Goal: Transaction & Acquisition: Book appointment/travel/reservation

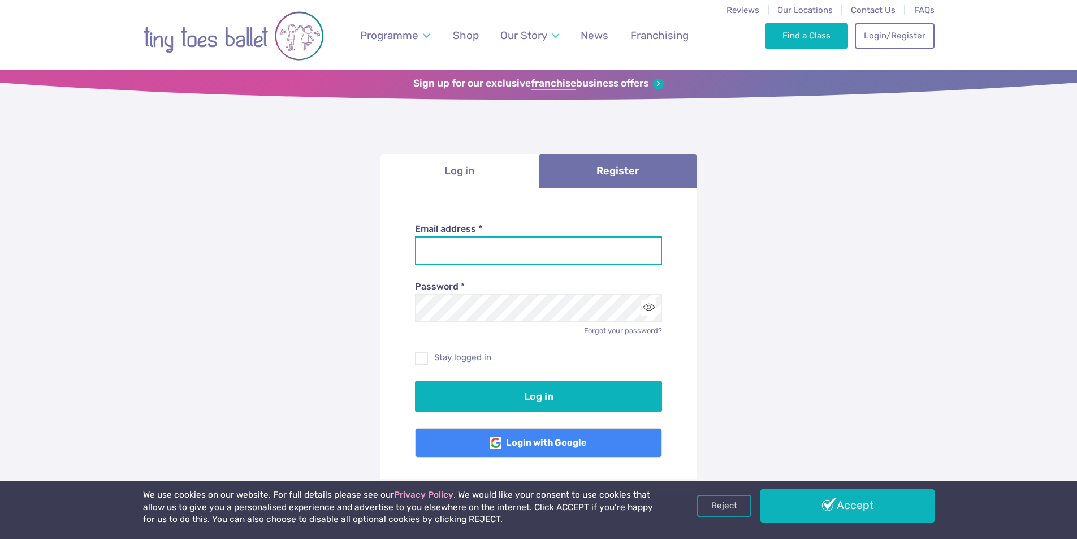
click at [466, 236] on input "Email address *" at bounding box center [538, 250] width 247 height 28
click at [456, 242] on input "Email address *" at bounding box center [538, 250] width 247 height 28
click at [492, 253] on input "Email address *" at bounding box center [538, 250] width 247 height 28
paste input "**********"
type input "**********"
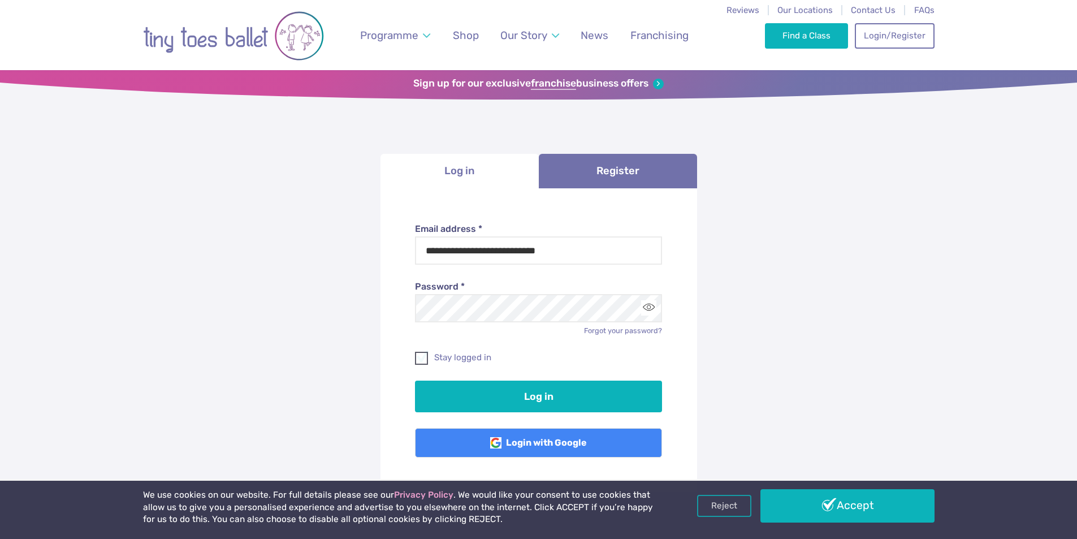
click at [420, 355] on span at bounding box center [422, 360] width 12 height 10
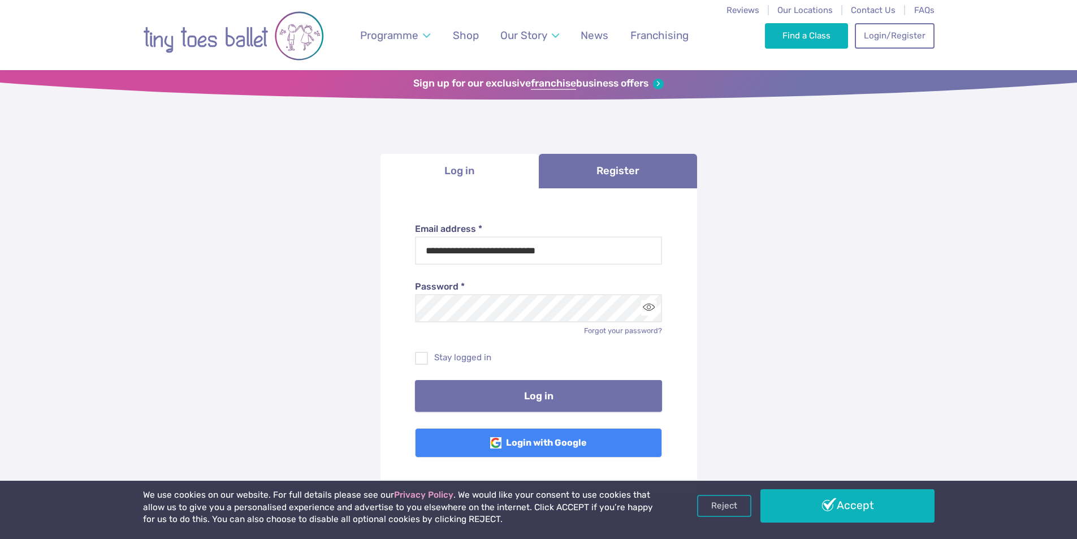
click at [504, 385] on button "Log in" at bounding box center [538, 396] width 247 height 32
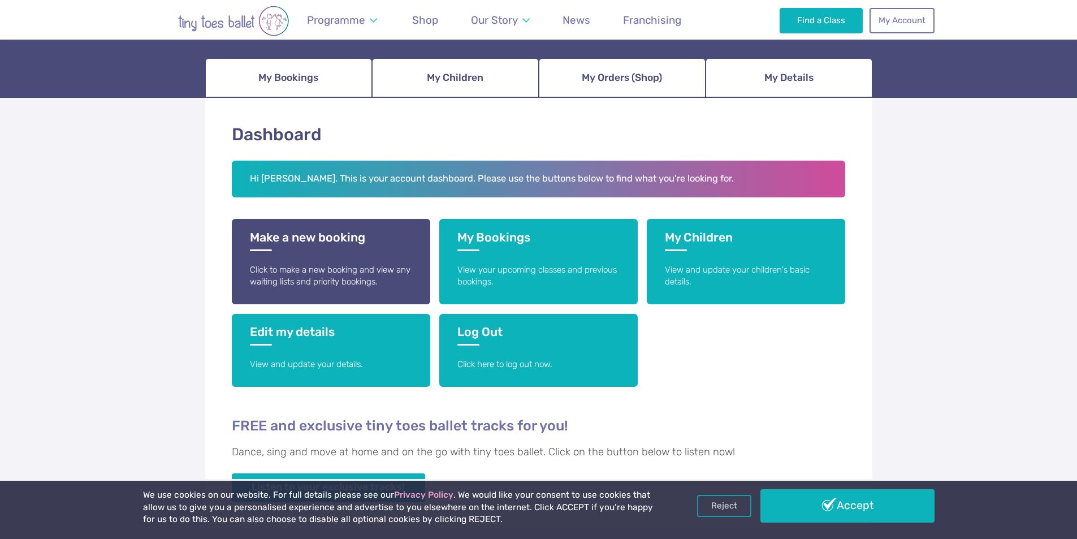
scroll to position [113, 0]
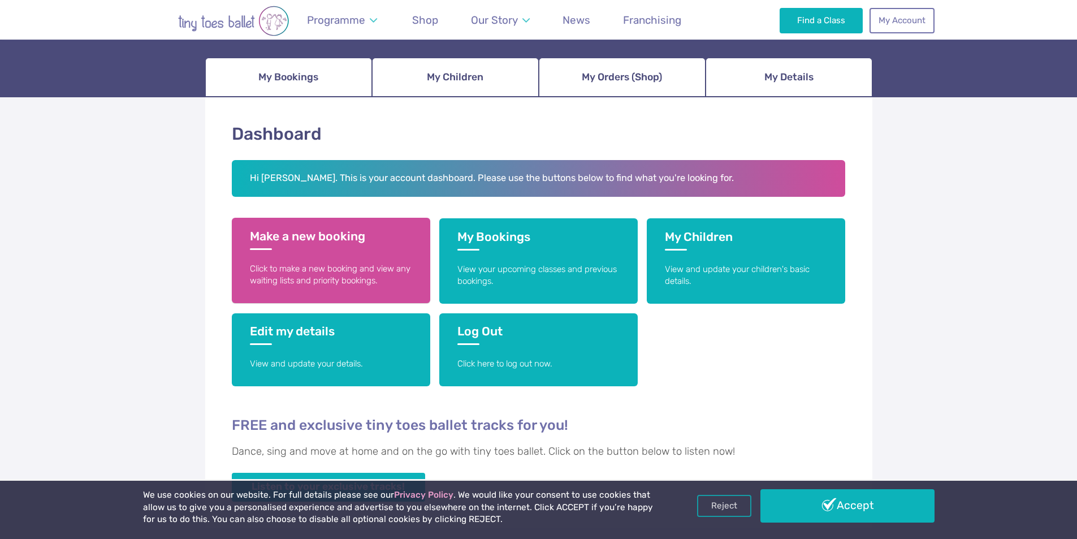
click at [393, 240] on h3 "Make a new booking" at bounding box center [331, 239] width 162 height 21
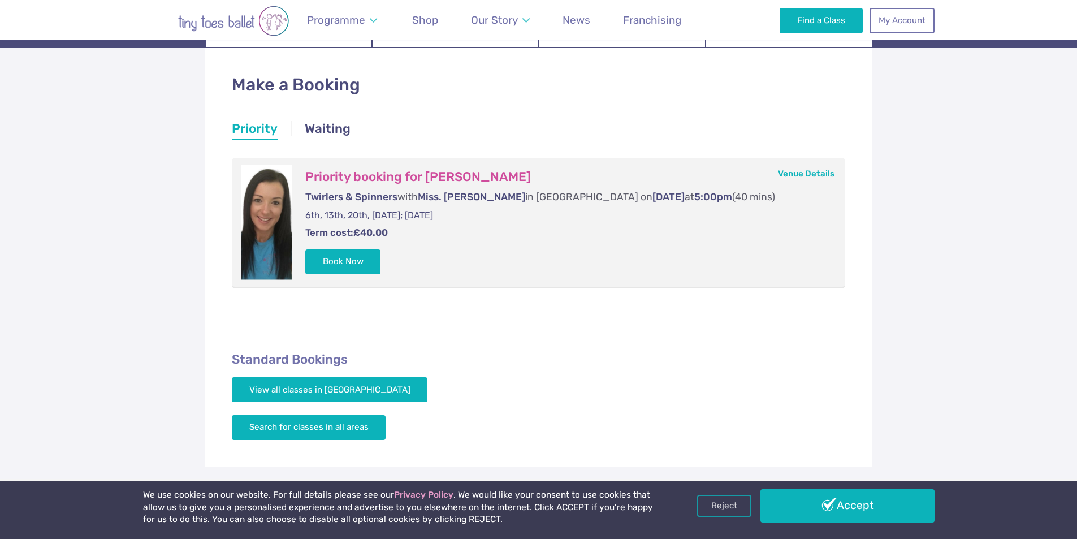
scroll to position [170, 0]
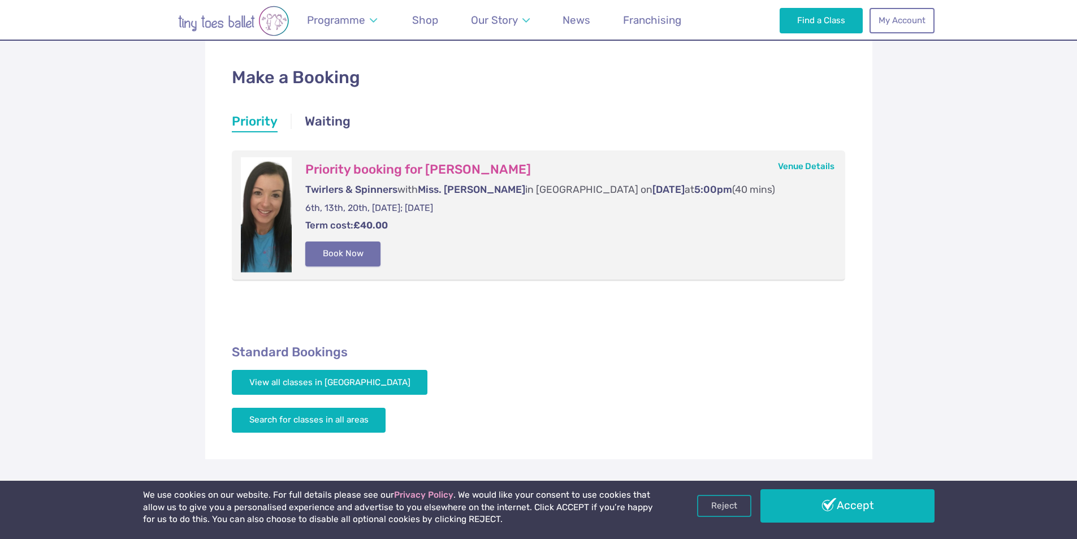
click at [353, 249] on button "Book Now" at bounding box center [343, 253] width 76 height 25
click at [1061, 261] on span "1" at bounding box center [1063, 259] width 14 height 14
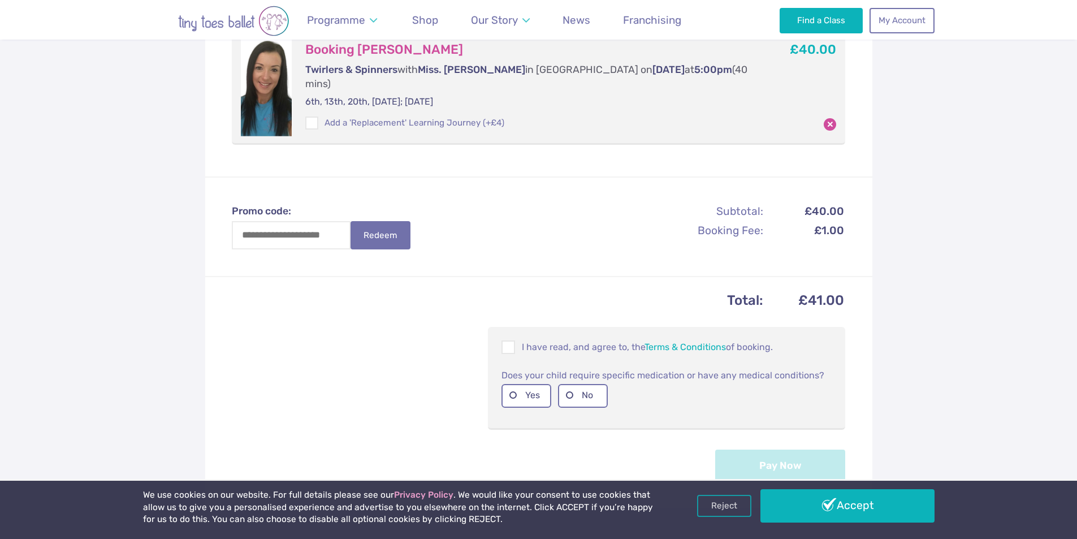
scroll to position [282, 0]
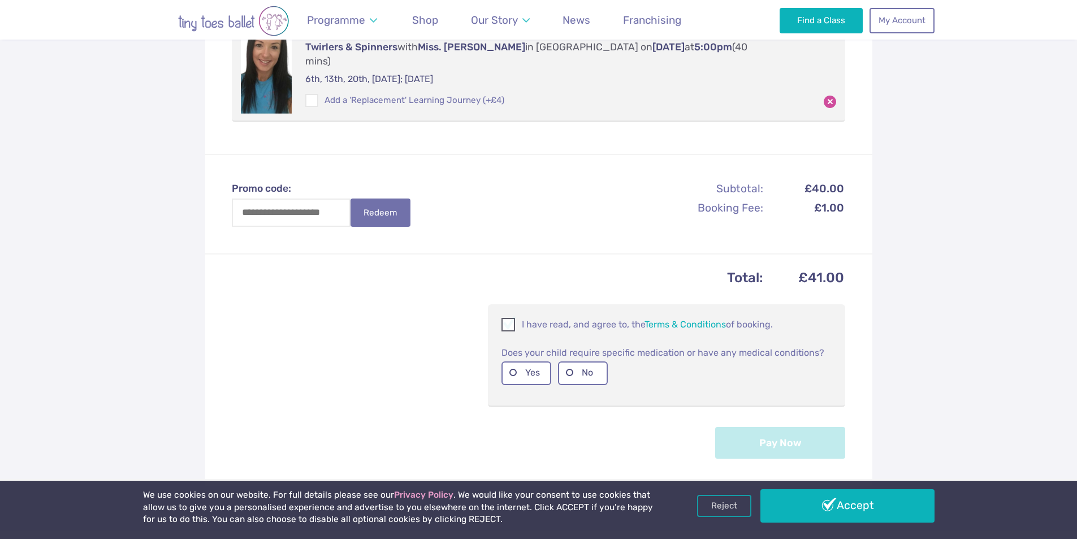
click at [511, 321] on span at bounding box center [509, 326] width 12 height 11
click at [574, 361] on label "No" at bounding box center [583, 372] width 50 height 23
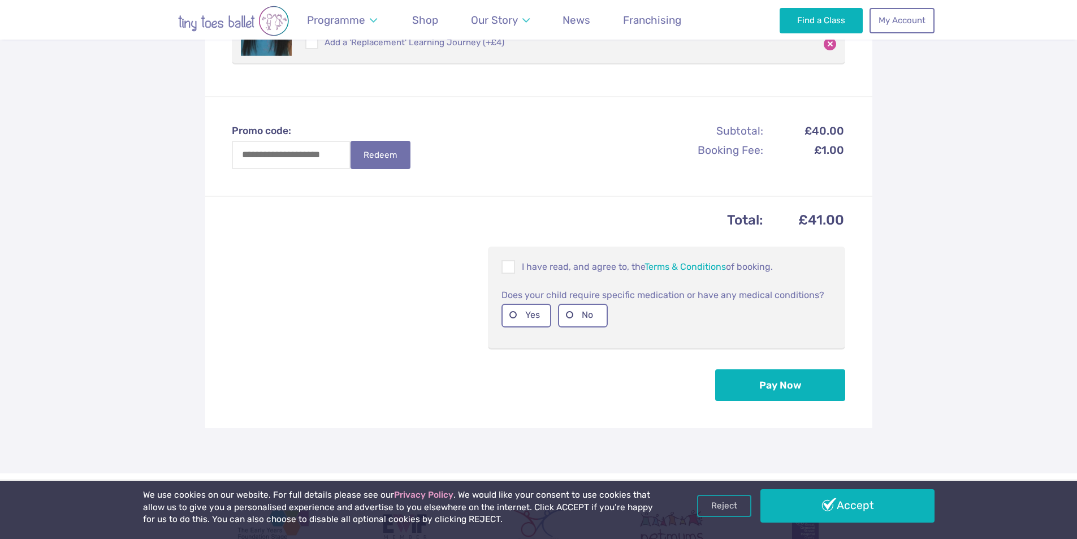
scroll to position [339, 0]
click at [751, 371] on button "Pay Now" at bounding box center [780, 386] width 130 height 32
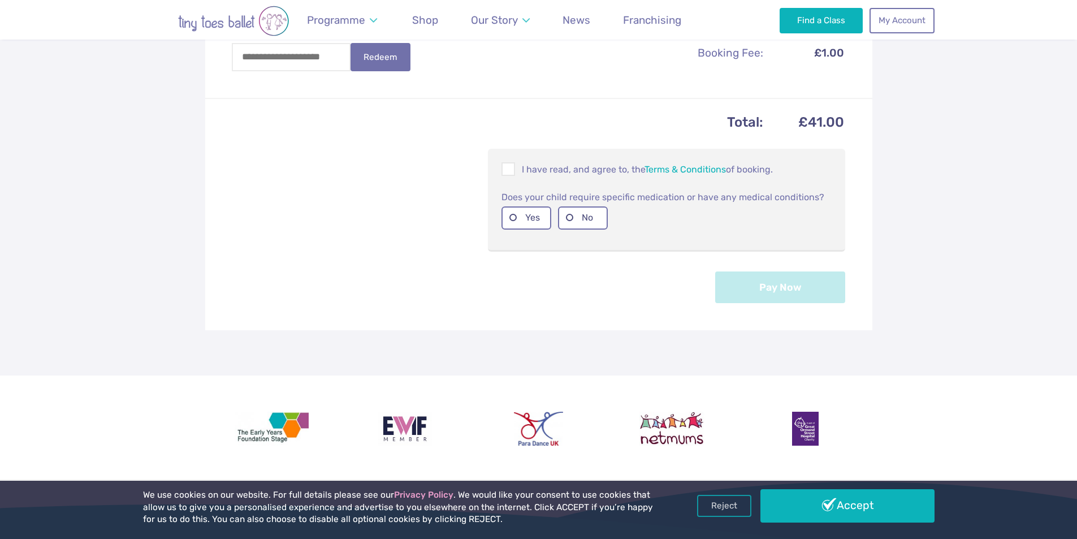
scroll to position [509, 0]
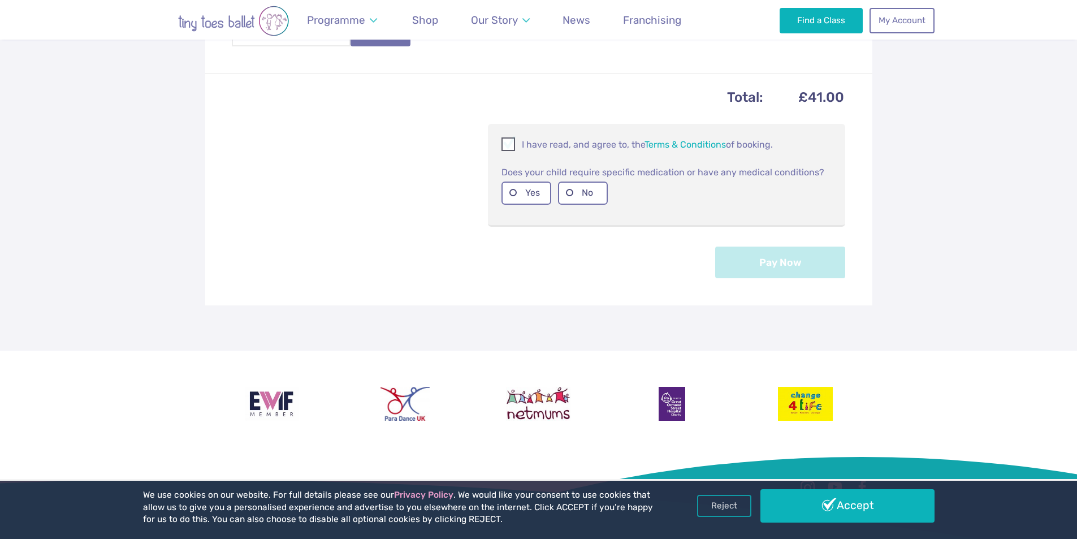
click at [512, 141] on span at bounding box center [509, 146] width 12 height 11
click at [585, 181] on label "No" at bounding box center [583, 192] width 50 height 23
click at [776, 246] on button "Pay Now" at bounding box center [780, 262] width 130 height 32
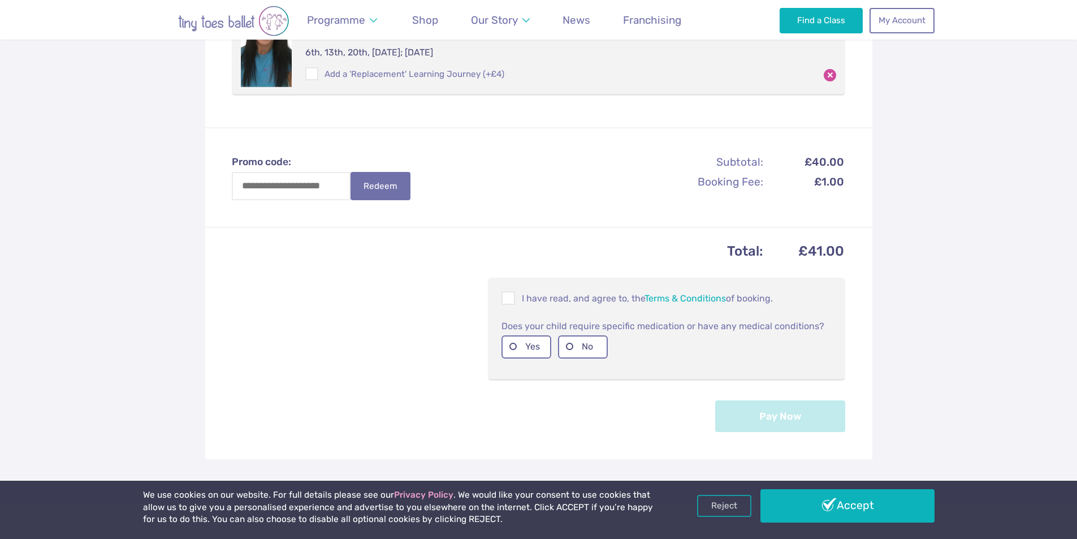
scroll to position [509, 0]
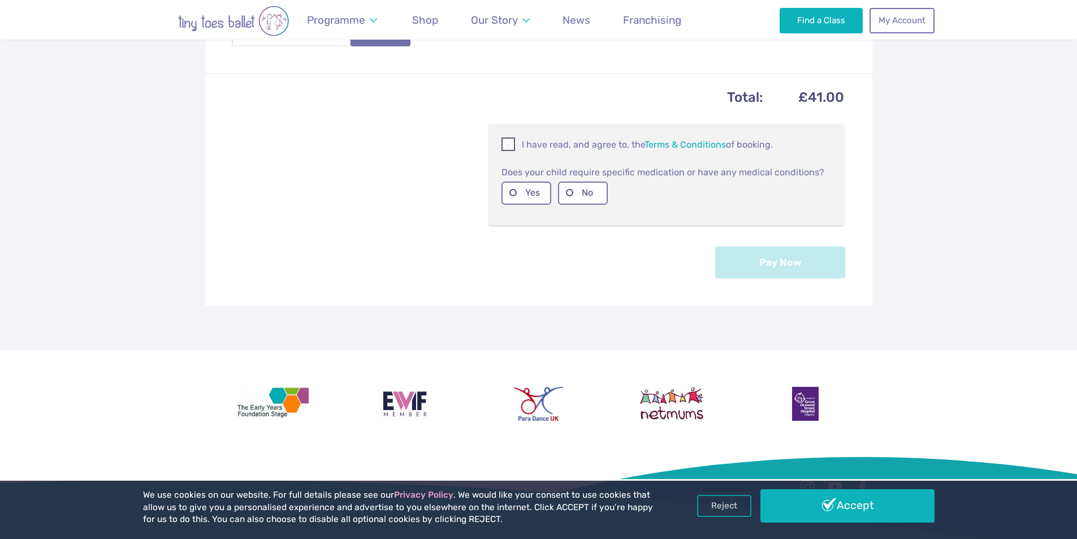
click at [505, 141] on span at bounding box center [509, 146] width 12 height 11
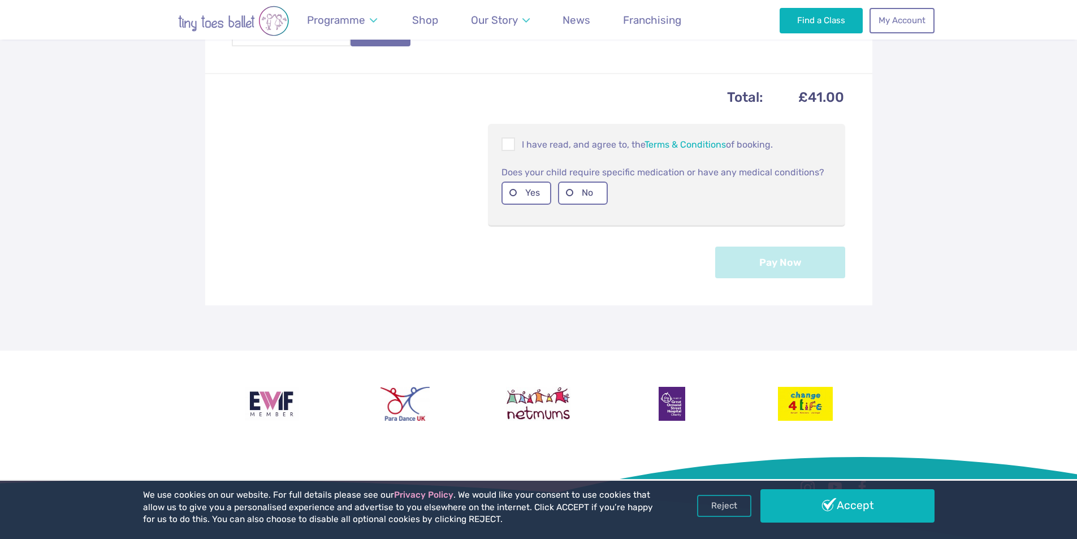
drag, startPoint x: 578, startPoint y: 178, endPoint x: 603, endPoint y: 192, distance: 28.6
click at [577, 181] on label "No" at bounding box center [583, 192] width 50 height 23
click at [767, 253] on button "Pay Now" at bounding box center [780, 262] width 130 height 32
